Goal: Task Accomplishment & Management: Manage account settings

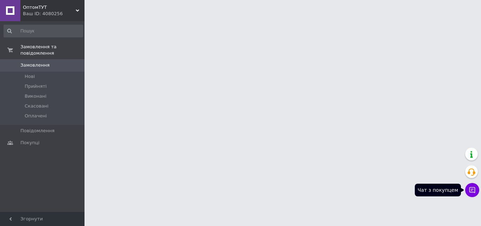
click at [468, 189] on button "Чат з покупцем" at bounding box center [472, 190] width 14 height 14
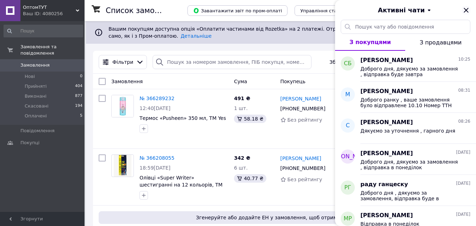
click at [469, 11] on icon "Закрити" at bounding box center [466, 10] width 8 height 8
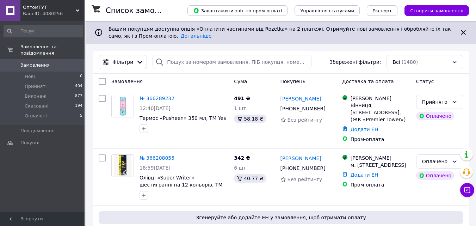
click at [61, 18] on div "ОптомТУТ Ваш ID: 4080256" at bounding box center [52, 10] width 64 height 21
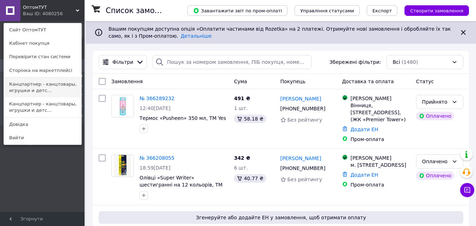
click at [55, 86] on link "Канцпартнер - канцтовары, игрушки и детс..." at bounding box center [43, 88] width 78 height 20
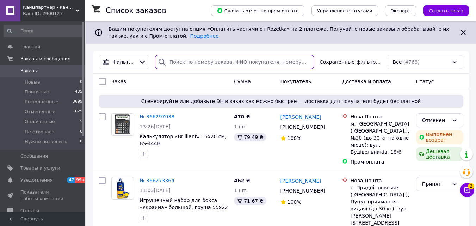
click at [204, 62] on input "search" at bounding box center [234, 62] width 159 height 14
paste input "366315011"
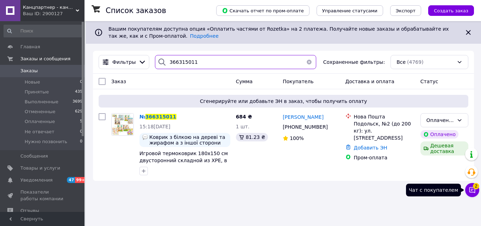
type input "366315011"
click at [469, 189] on icon at bounding box center [472, 189] width 7 height 7
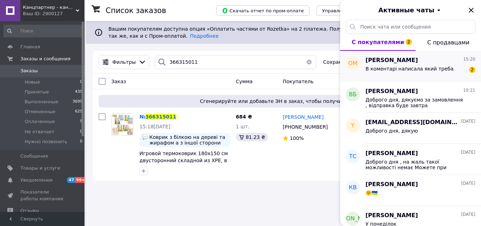
click at [414, 74] on div "В коментарі написала який треба" at bounding box center [410, 71] width 88 height 10
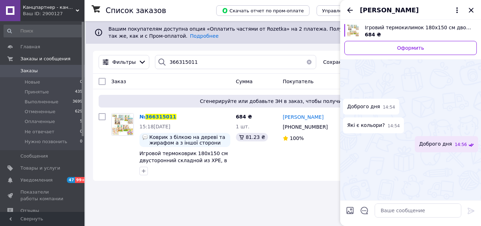
scroll to position [835, 0]
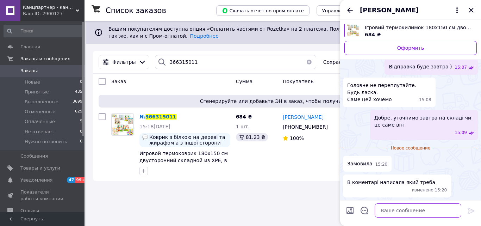
click at [378, 207] on textarea at bounding box center [418, 210] width 87 height 14
type textarea "Дякуємо за замовлення )"
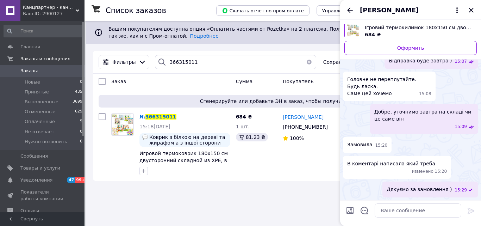
click at [466, 11] on div "Ольга Марунич" at bounding box center [410, 10] width 141 height 20
click at [469, 11] on icon "Закрыть" at bounding box center [471, 10] width 8 height 8
